Goal: Task Accomplishment & Management: Use online tool/utility

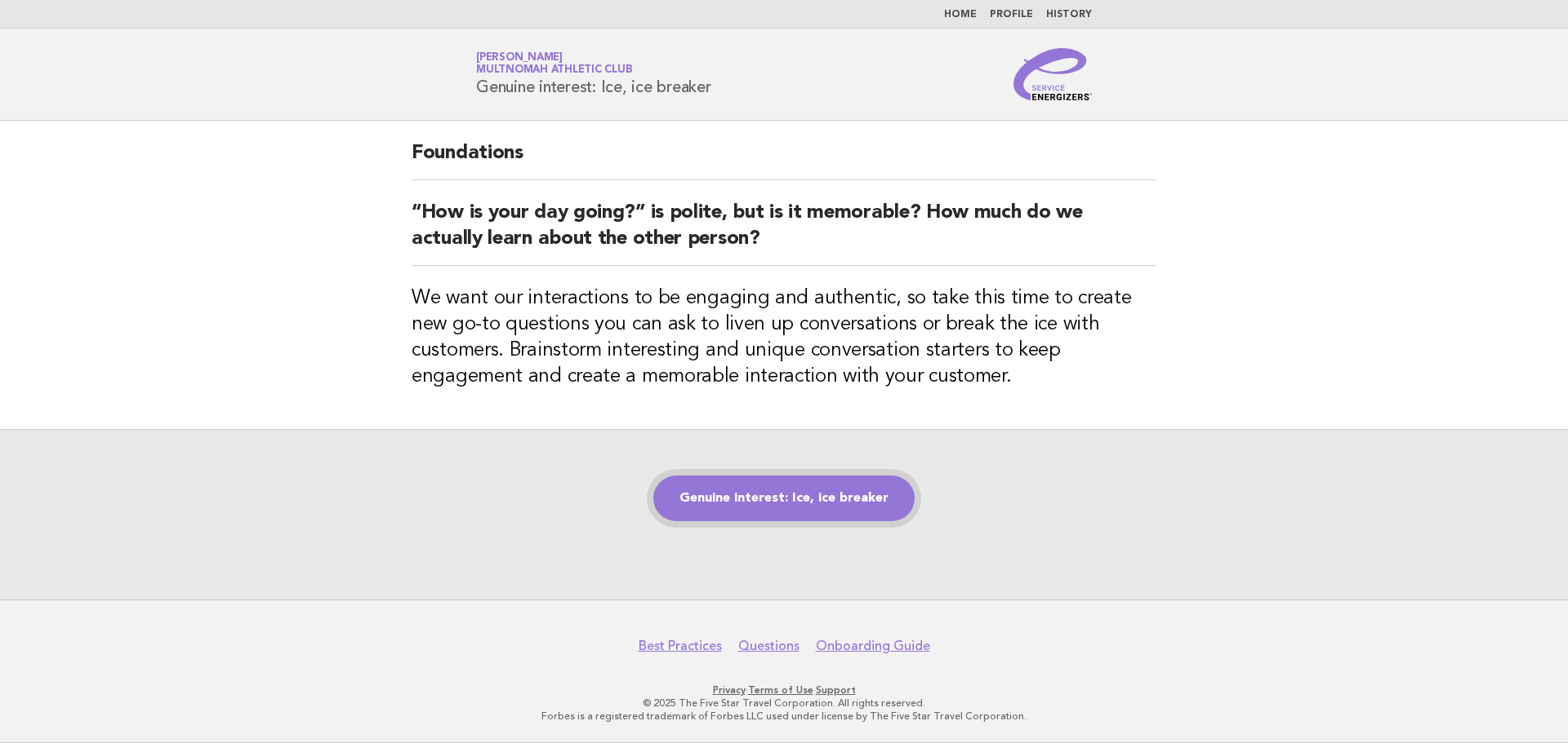
click at [833, 488] on link "Genuine interest: Ice, ice breaker" at bounding box center [784, 498] width 261 height 46
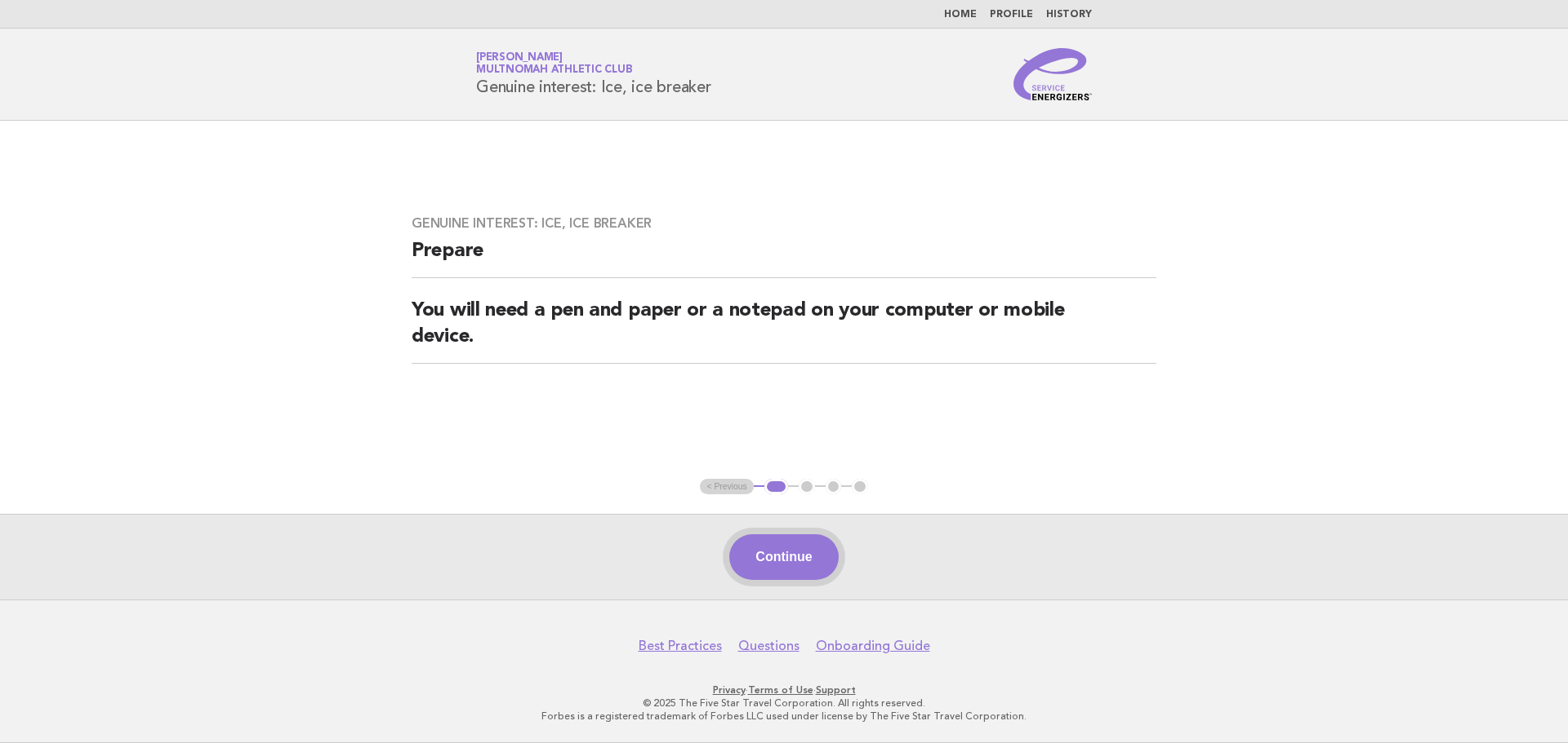
click at [819, 542] on button "Continue" at bounding box center [783, 557] width 109 height 46
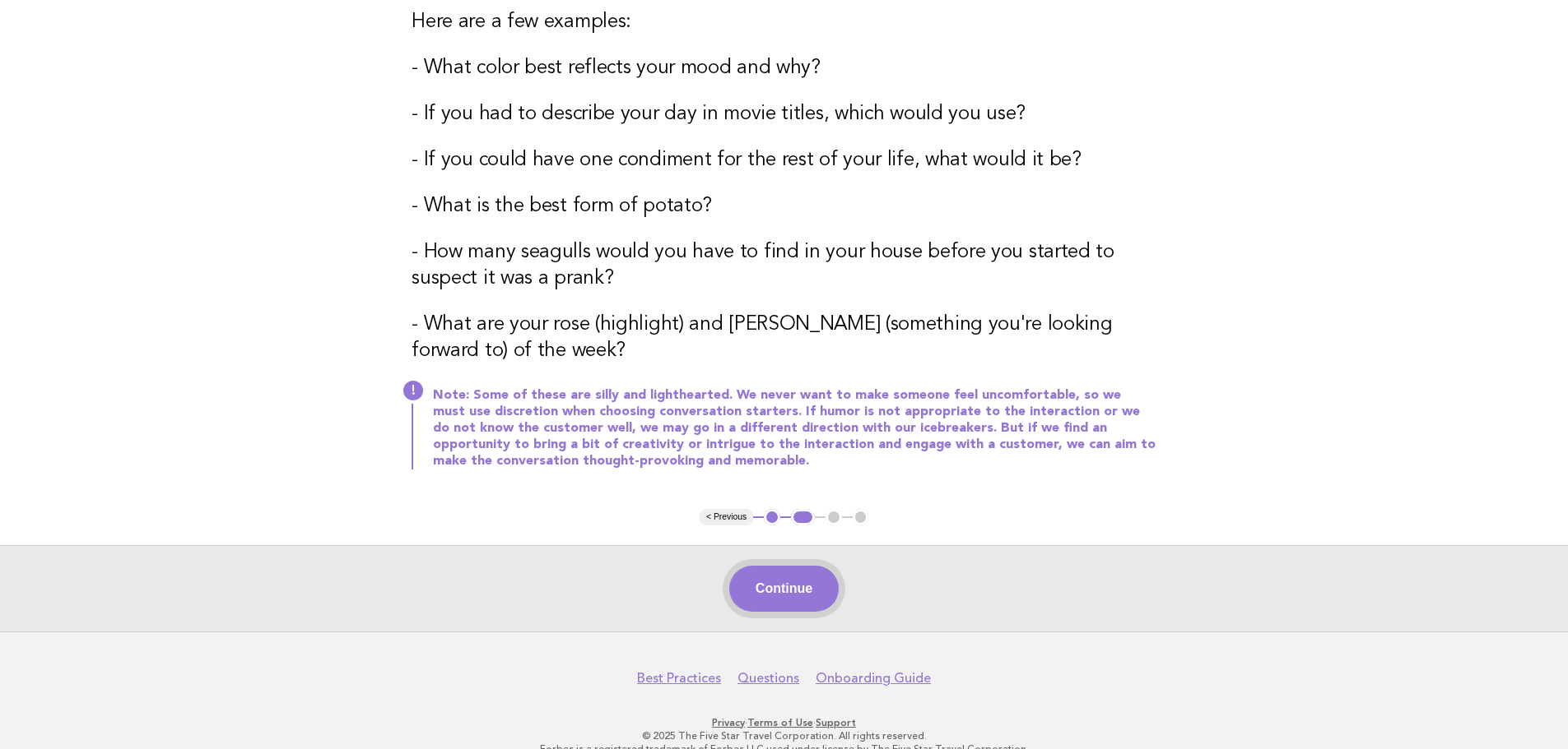
click at [784, 566] on button "Continue" at bounding box center [784, 589] width 110 height 46
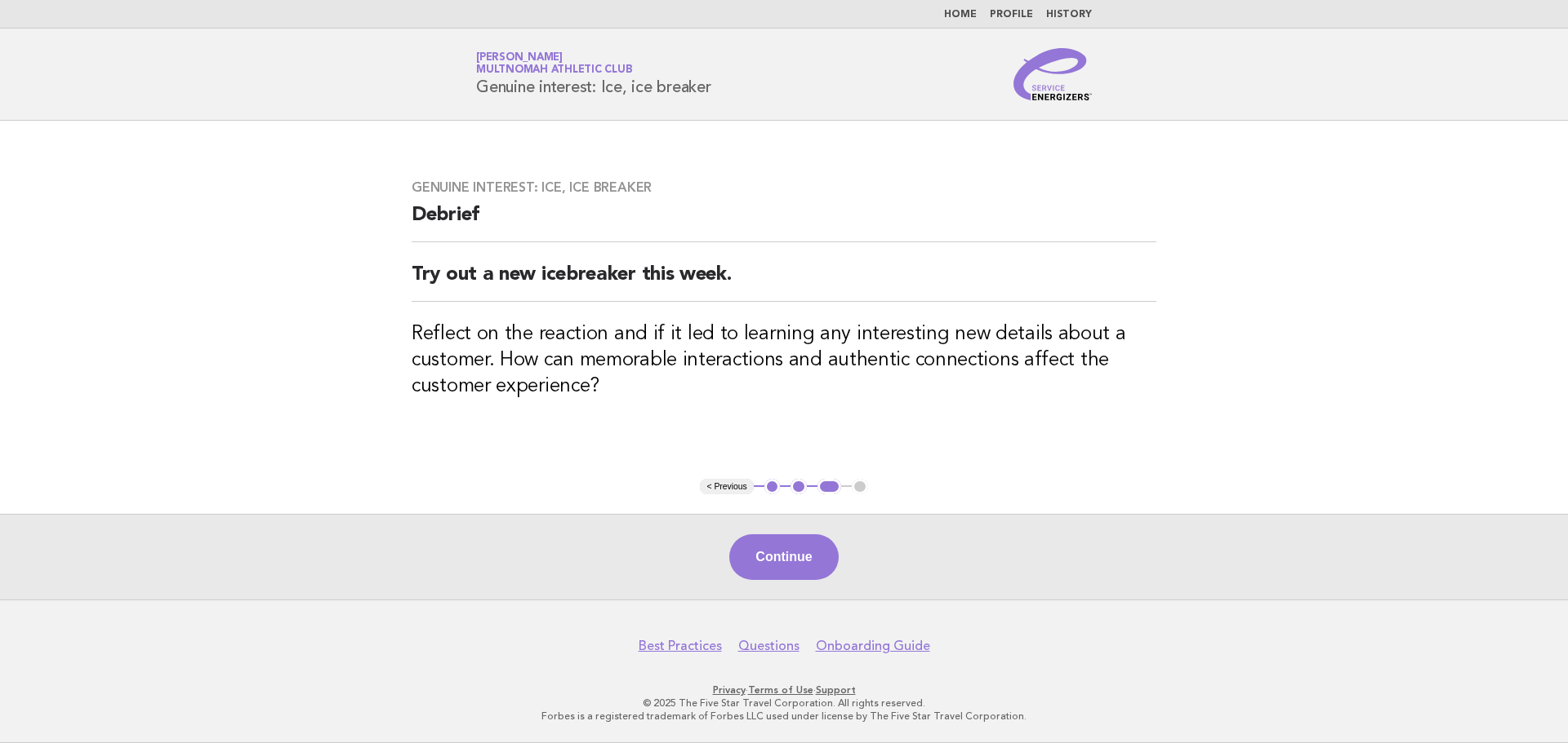
click at [778, 558] on button "Continue" at bounding box center [783, 557] width 109 height 46
